Goal: Navigation & Orientation: Go to known website

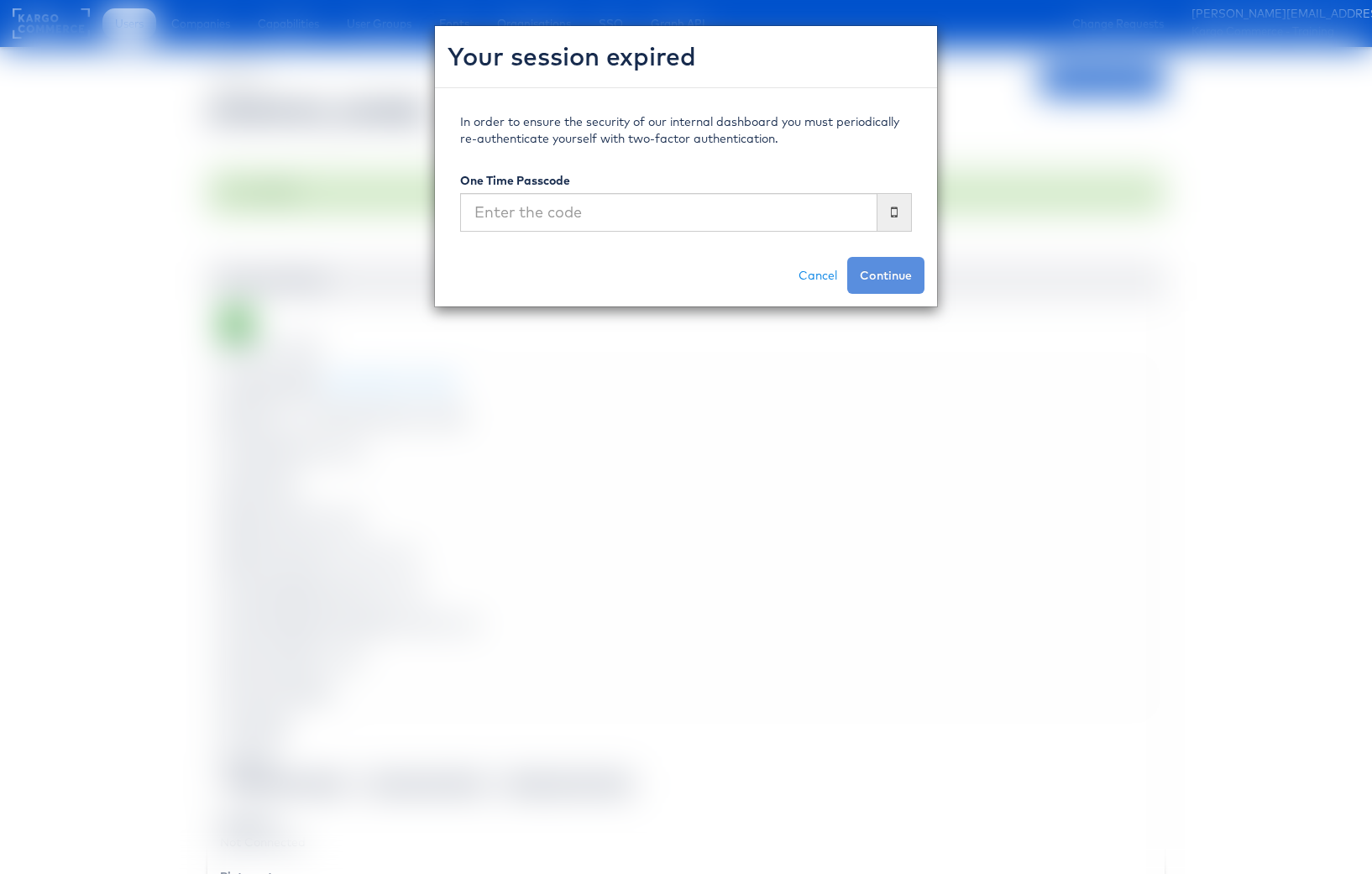
scroll to position [3534, 0]
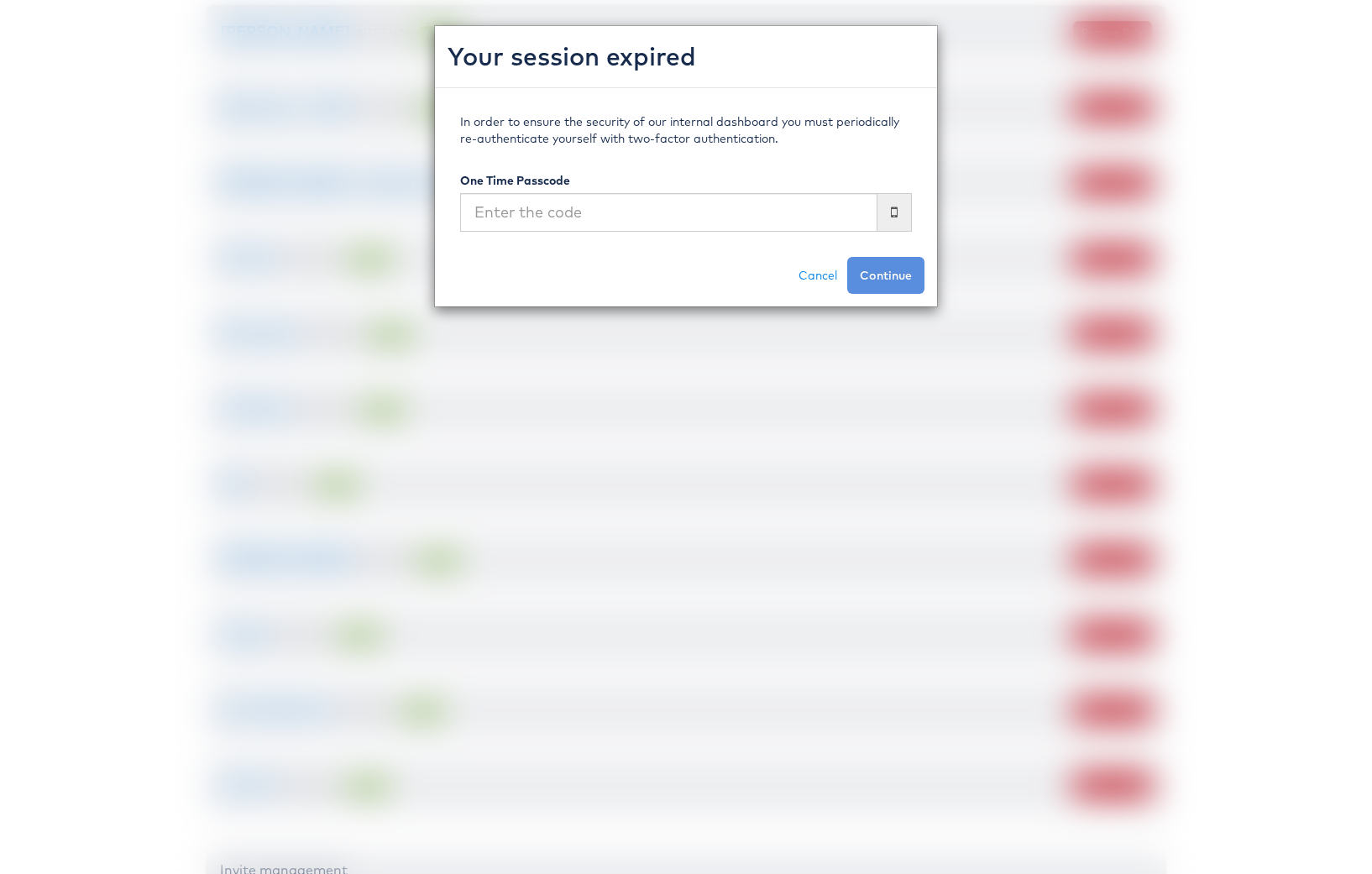
click at [366, 201] on div "Your session expired In order to ensure the security of our internal dashboard …" at bounding box center [686, 437] width 1372 height 874
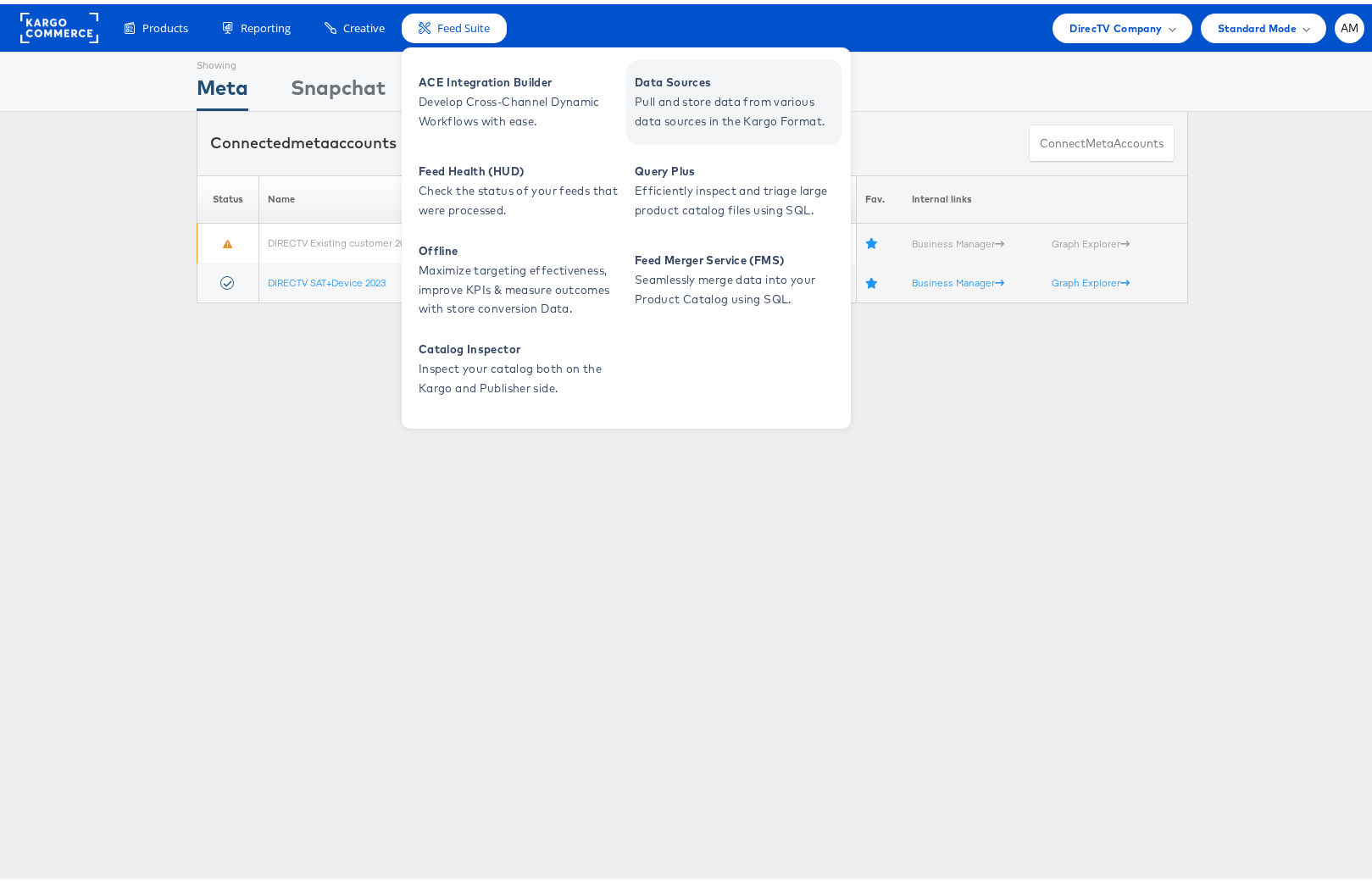
click at [700, 90] on span "Pull and store data from various data sources in the Kargo Format." at bounding box center [736, 107] width 204 height 39
